Goal: Use online tool/utility: Utilize a website feature to perform a specific function

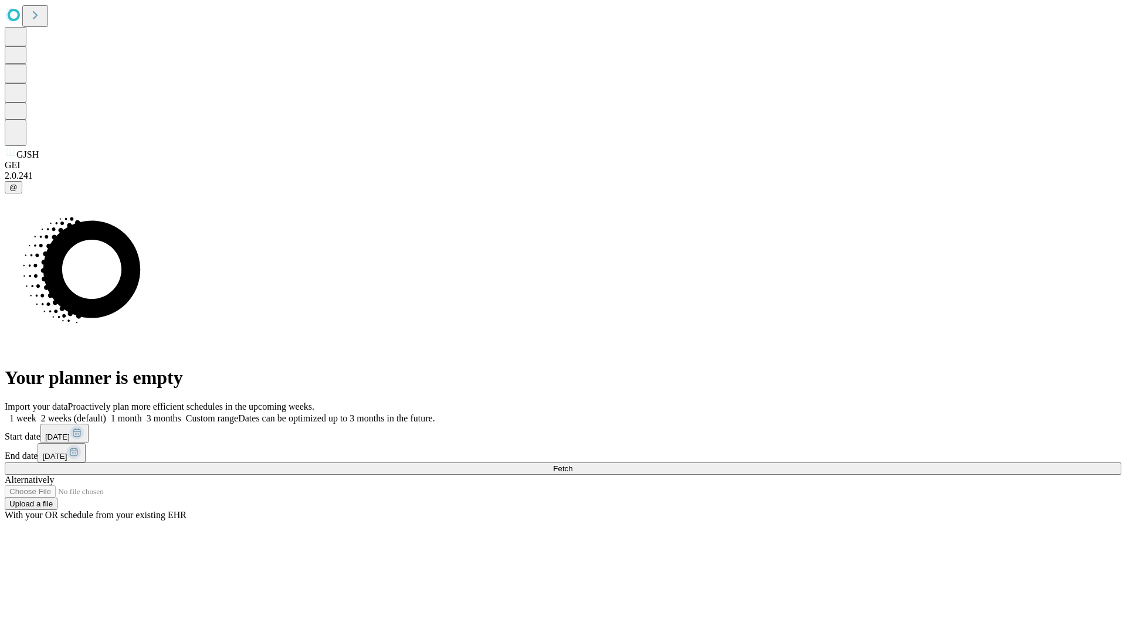
click at [572, 464] on span "Fetch" at bounding box center [562, 468] width 19 height 9
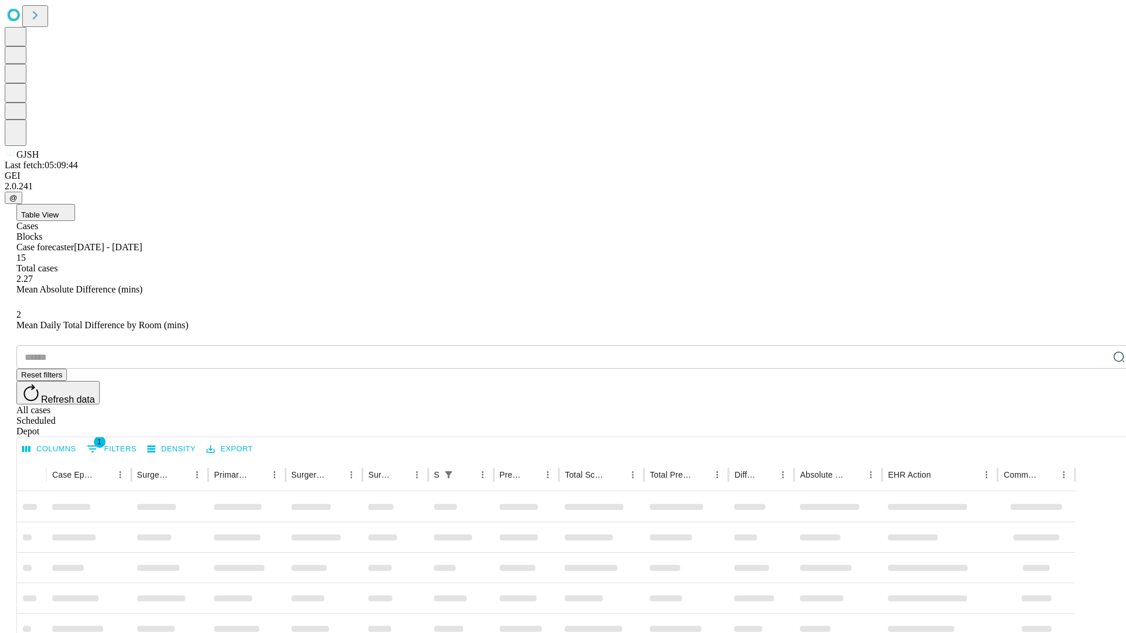
click at [59, 210] on span "Table View" at bounding box center [40, 214] width 38 height 9
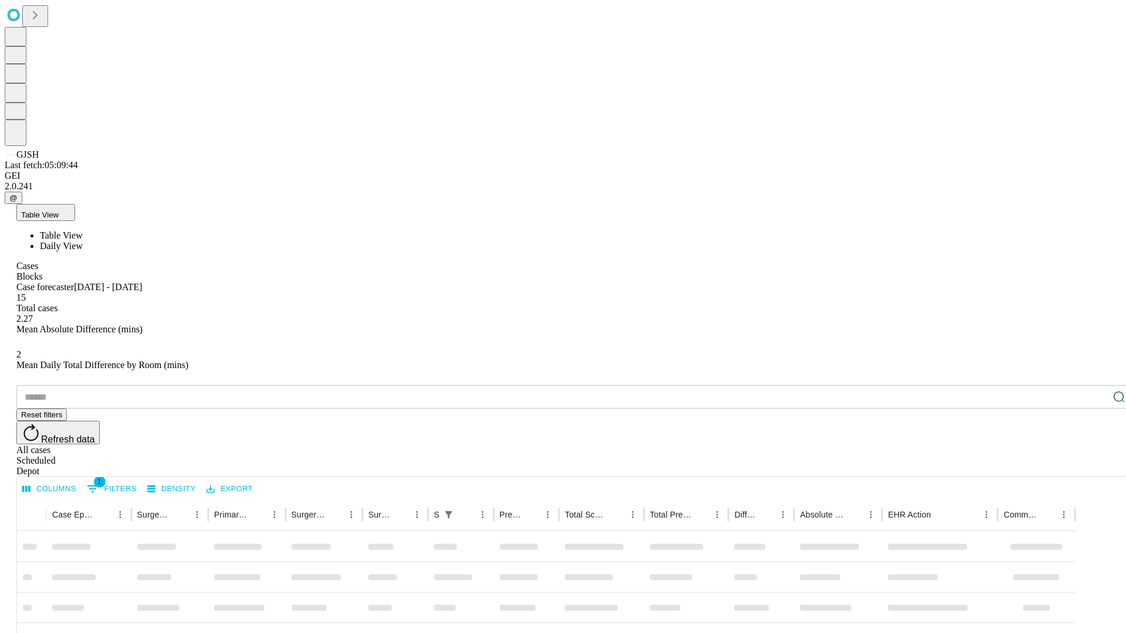
click at [83, 241] on span "Daily View" at bounding box center [61, 246] width 43 height 10
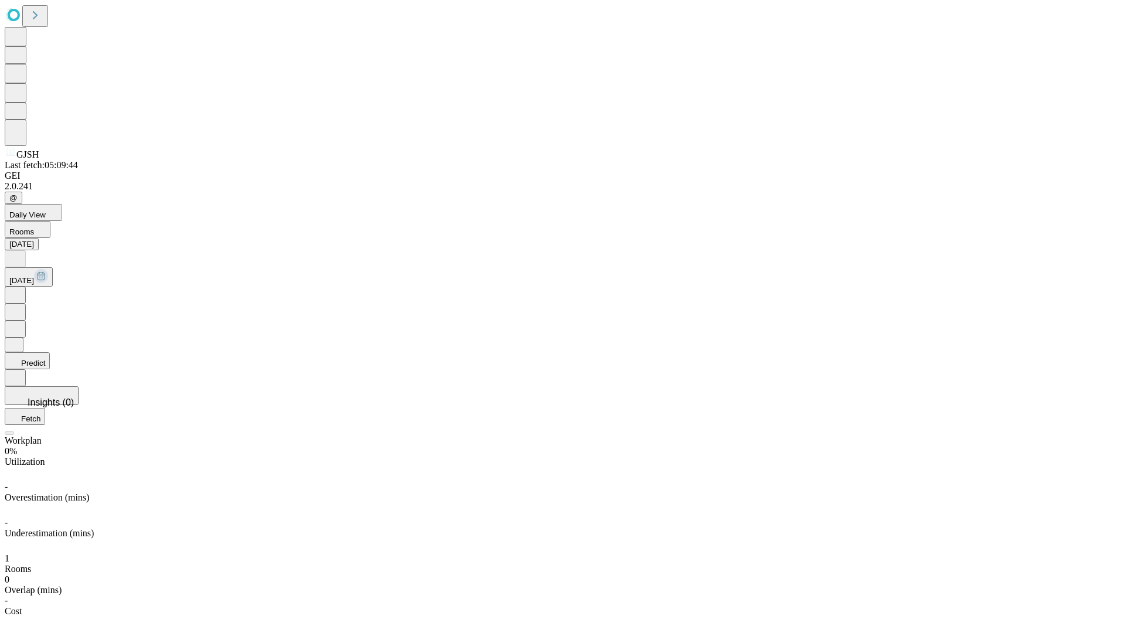
click at [50, 352] on button "Predict" at bounding box center [27, 360] width 45 height 17
